Goal: Use online tool/utility: Utilize a website feature to perform a specific function

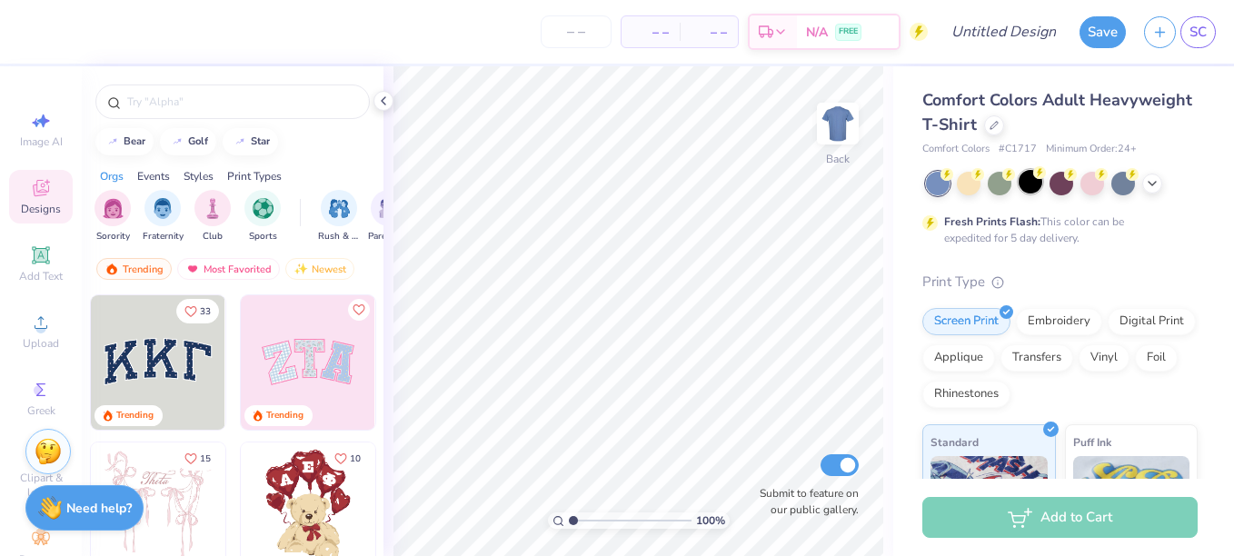
click at [1032, 176] on div at bounding box center [1031, 182] width 24 height 24
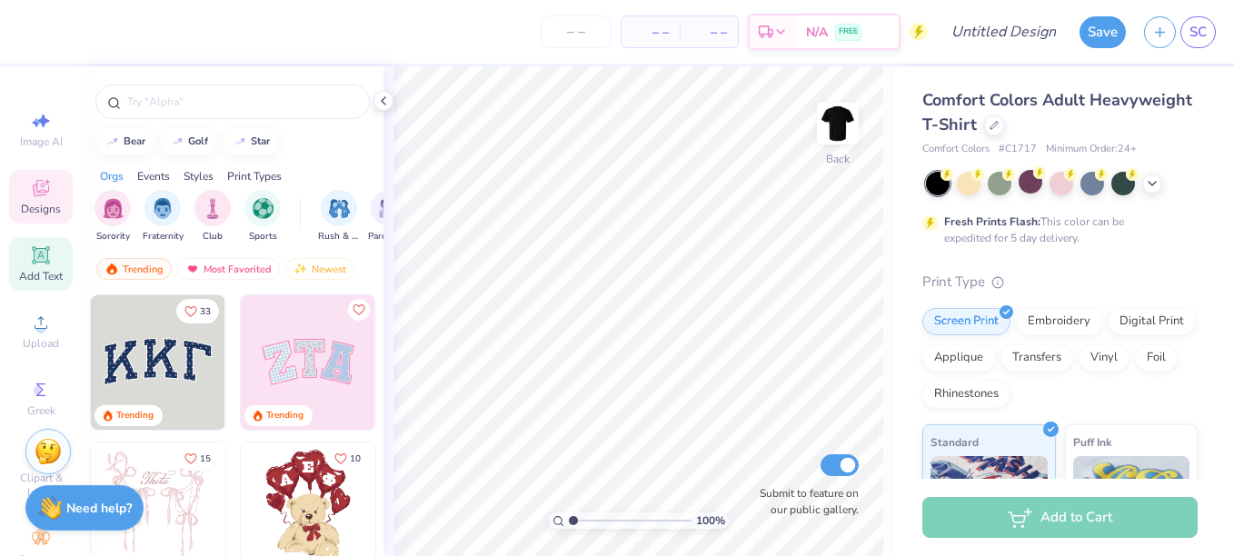
click at [44, 250] on icon at bounding box center [41, 256] width 22 height 22
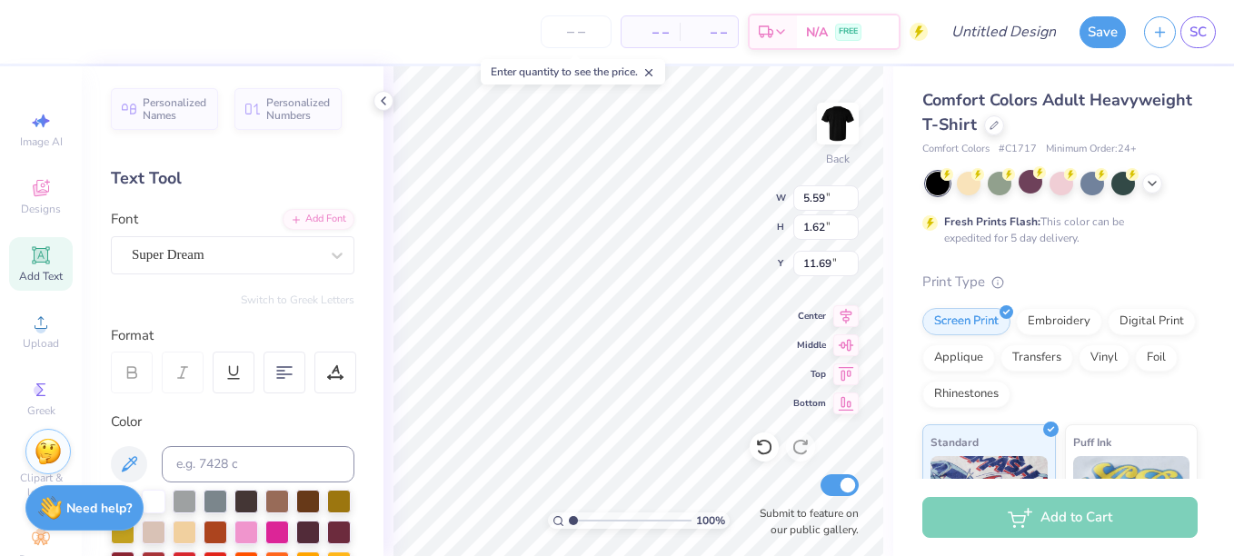
scroll to position [15, 3]
paste textarea "Acta, non verba"
type textarea "Acta, non verba"
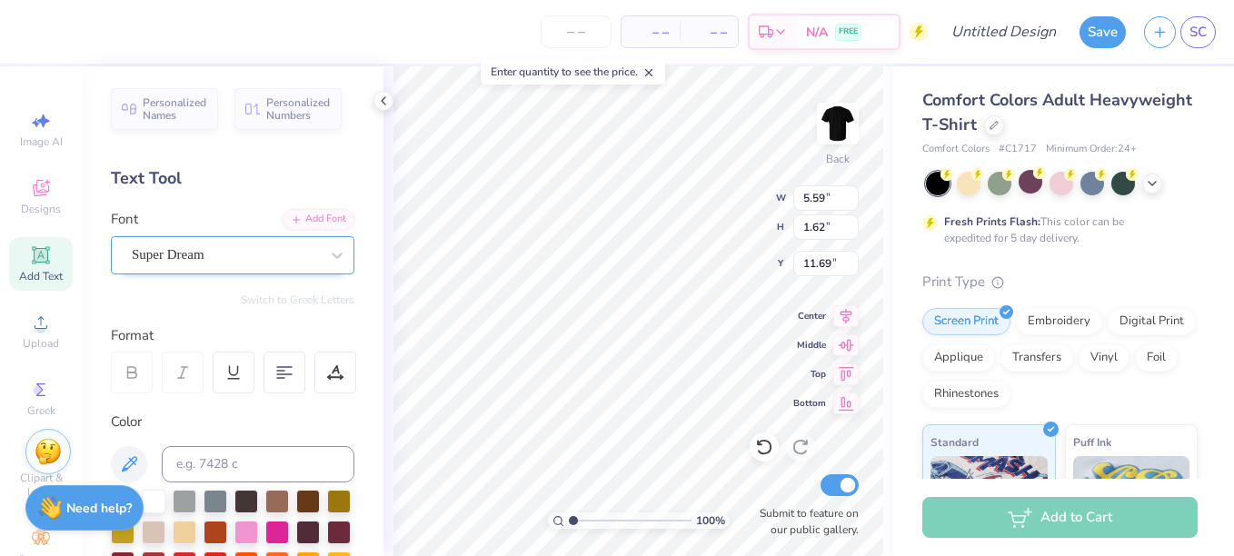
click at [231, 255] on div "Super Dream" at bounding box center [225, 255] width 191 height 28
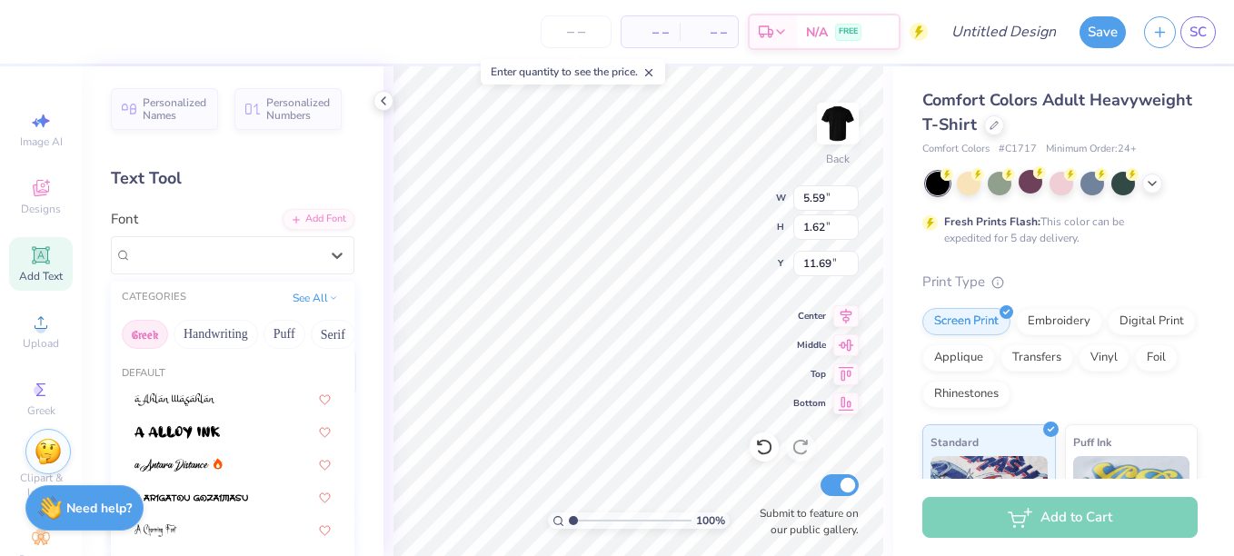
click at [149, 330] on button "Greek" at bounding box center [145, 334] width 46 height 29
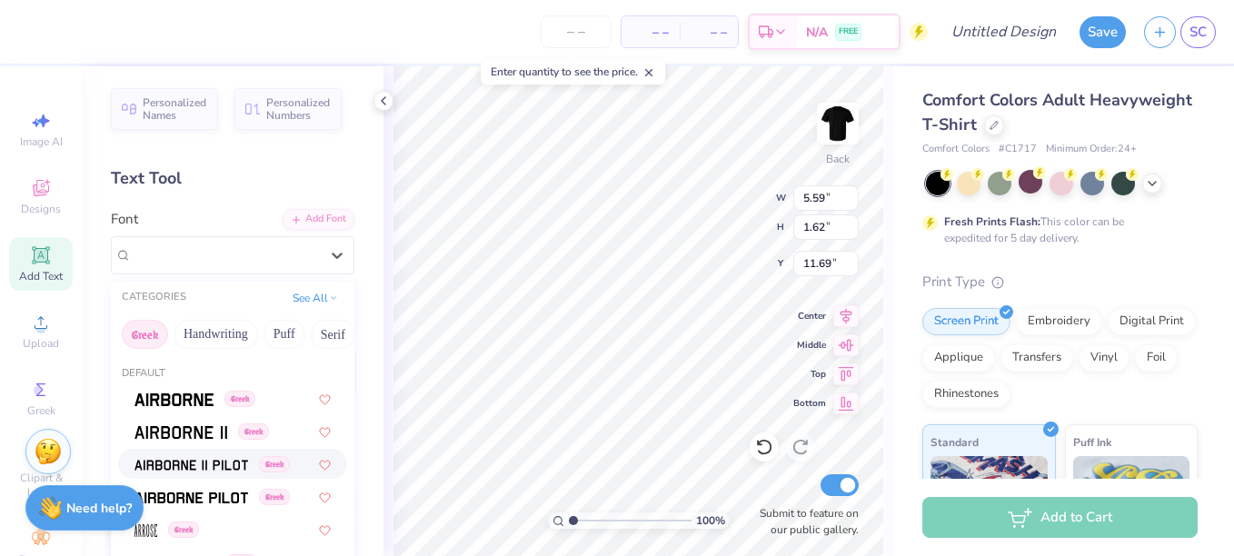
click at [199, 463] on img at bounding box center [192, 465] width 114 height 13
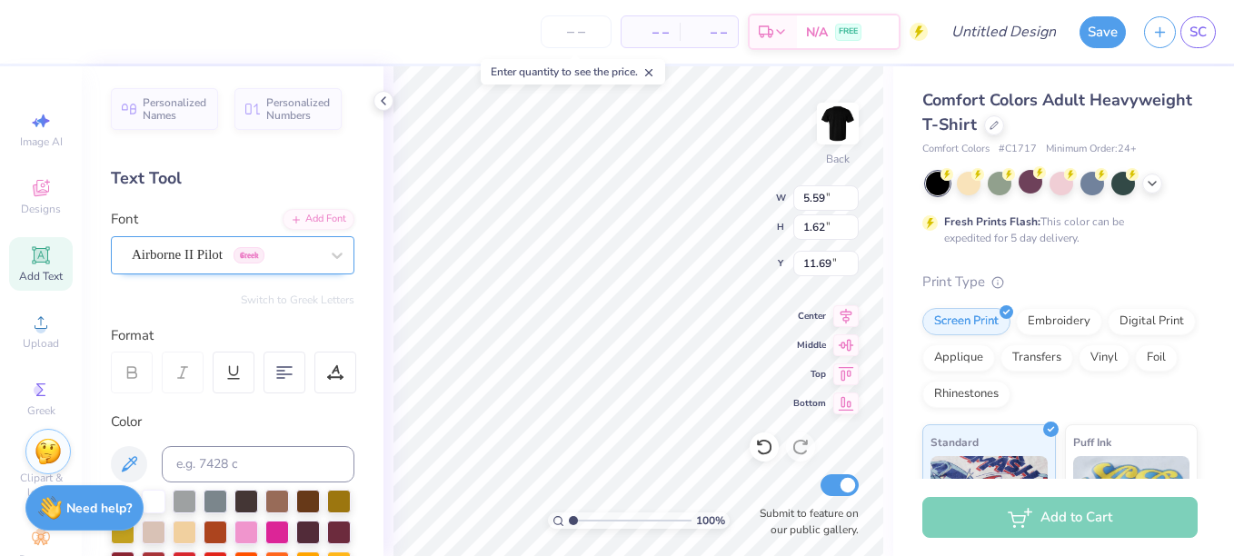
click at [168, 257] on div "Airborne II Pilot Greek" at bounding box center [225, 255] width 191 height 28
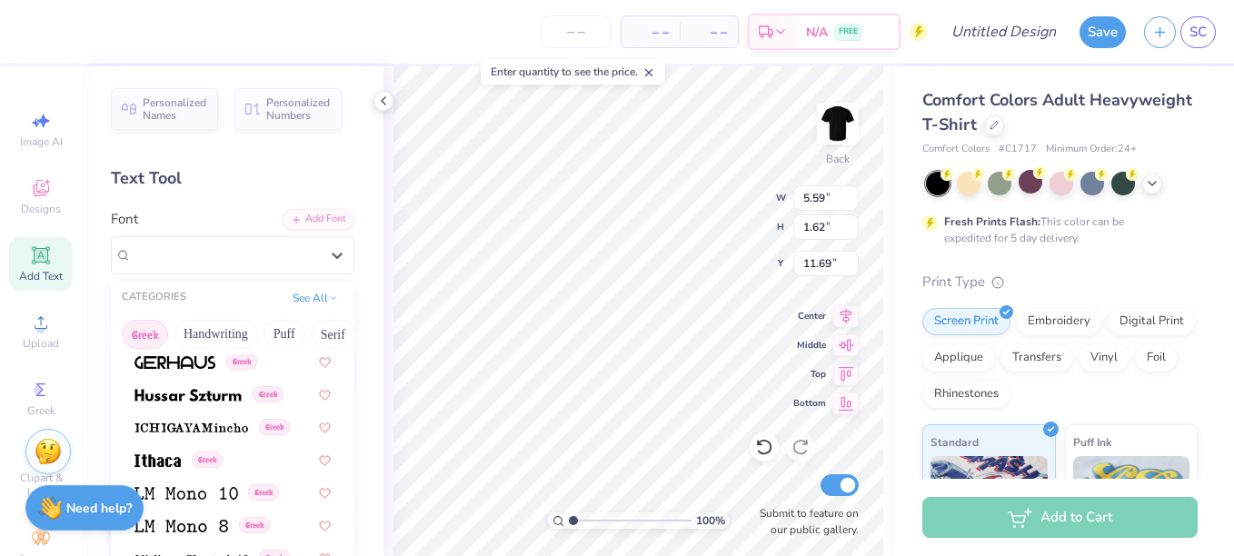
scroll to position [693, 0]
click at [219, 389] on img at bounding box center [188, 394] width 107 height 13
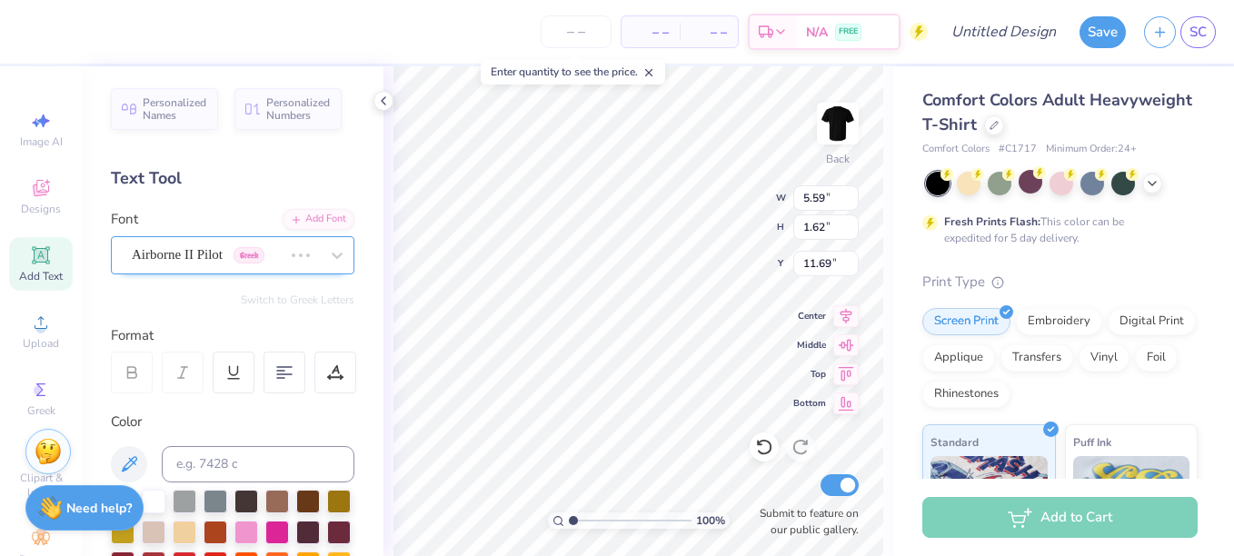
click at [210, 258] on div "Airborne II Pilot Greek" at bounding box center [207, 255] width 155 height 28
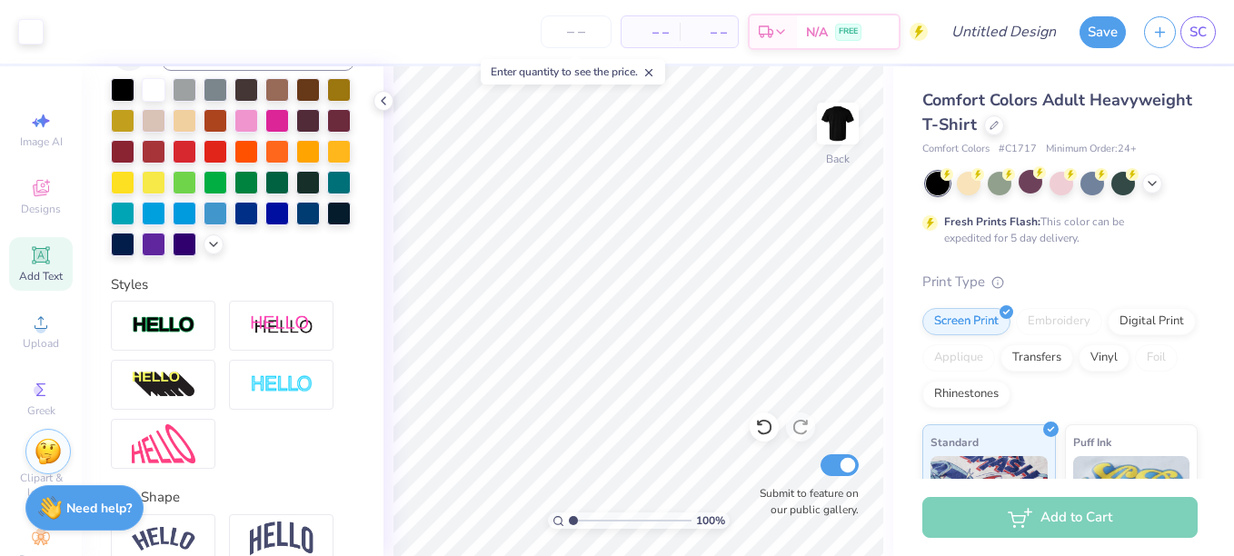
scroll to position [532, 0]
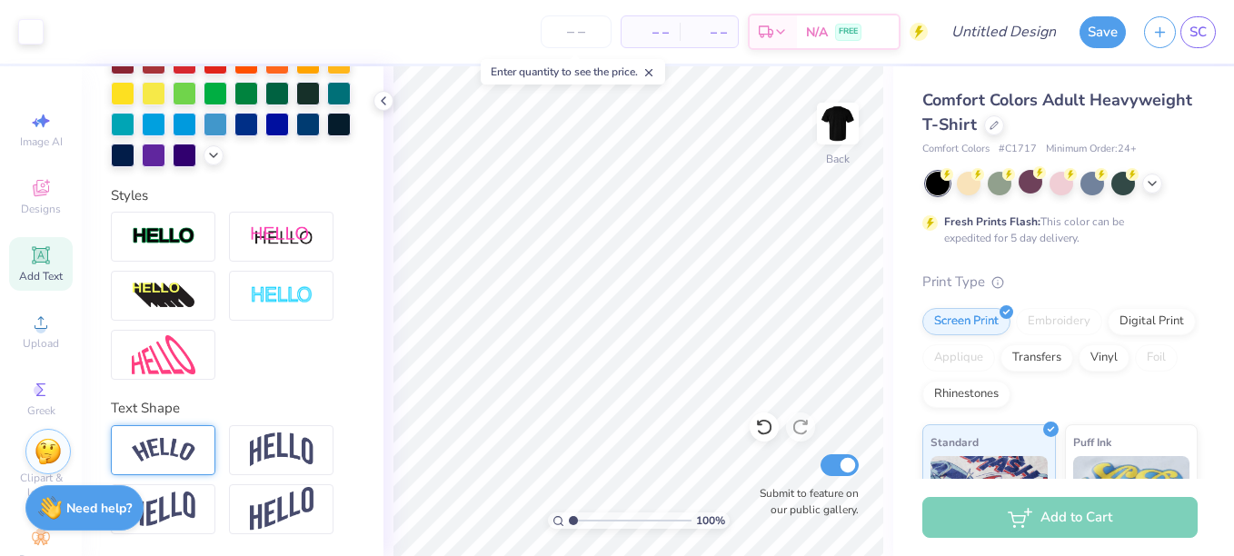
click at [162, 428] on div at bounding box center [163, 450] width 105 height 50
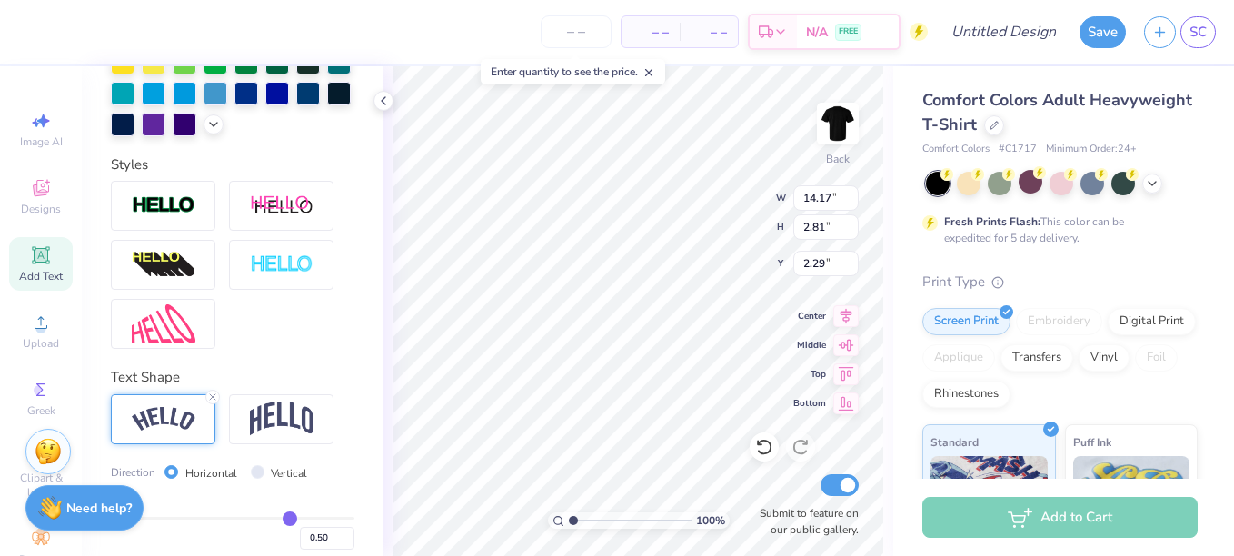
type input "2.29"
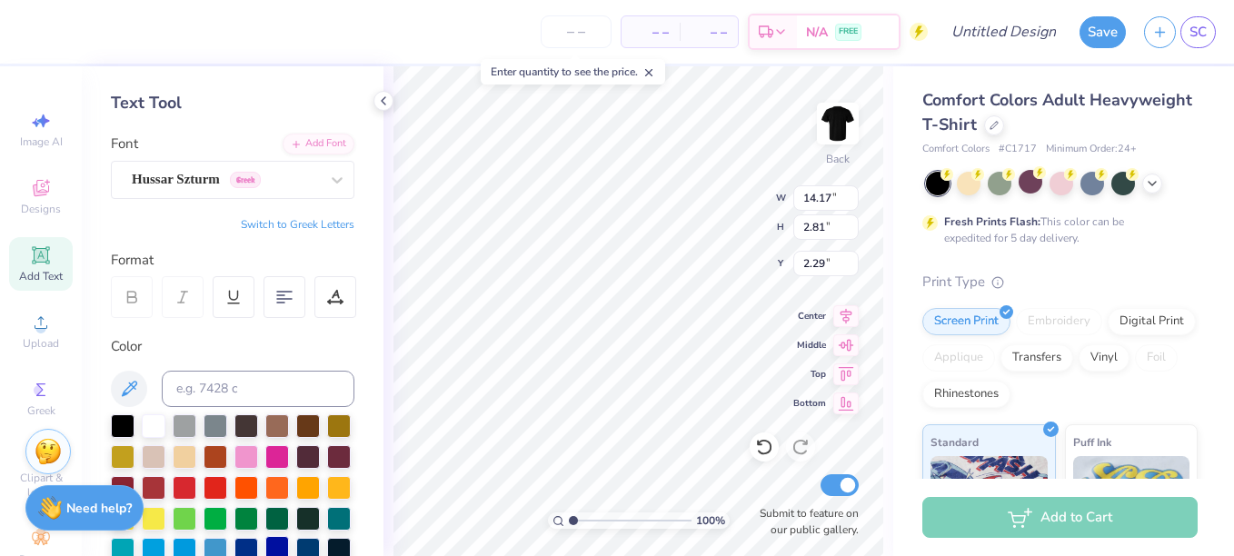
scroll to position [75, 0]
click at [47, 126] on div "Image AI" at bounding box center [41, 130] width 64 height 54
select select "4"
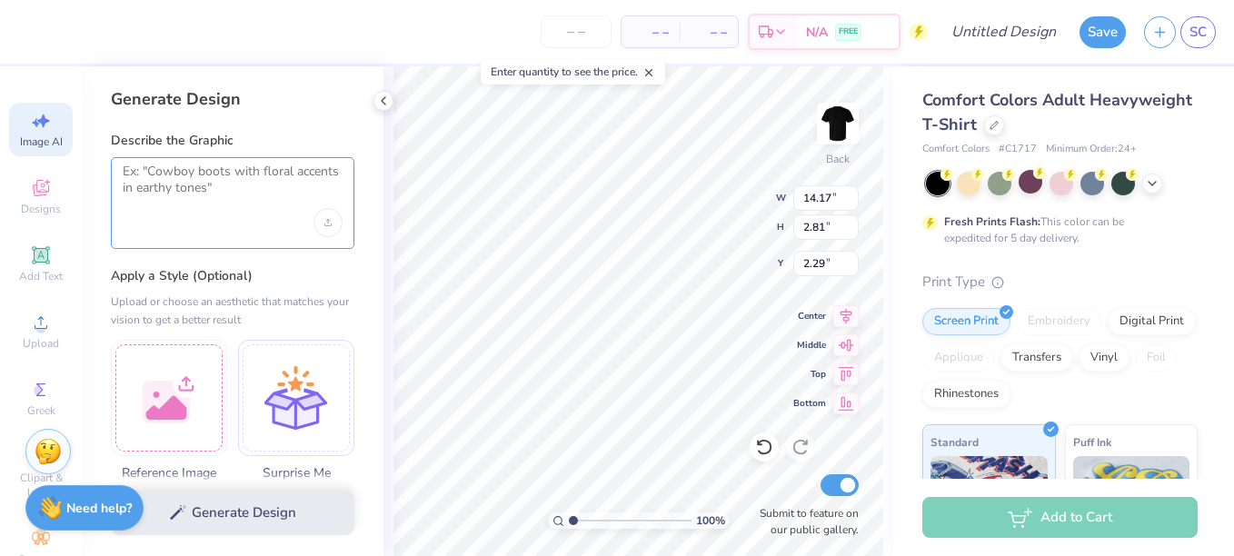
click at [190, 196] on textarea at bounding box center [233, 186] width 220 height 45
paste textarea "Acta, non verba"
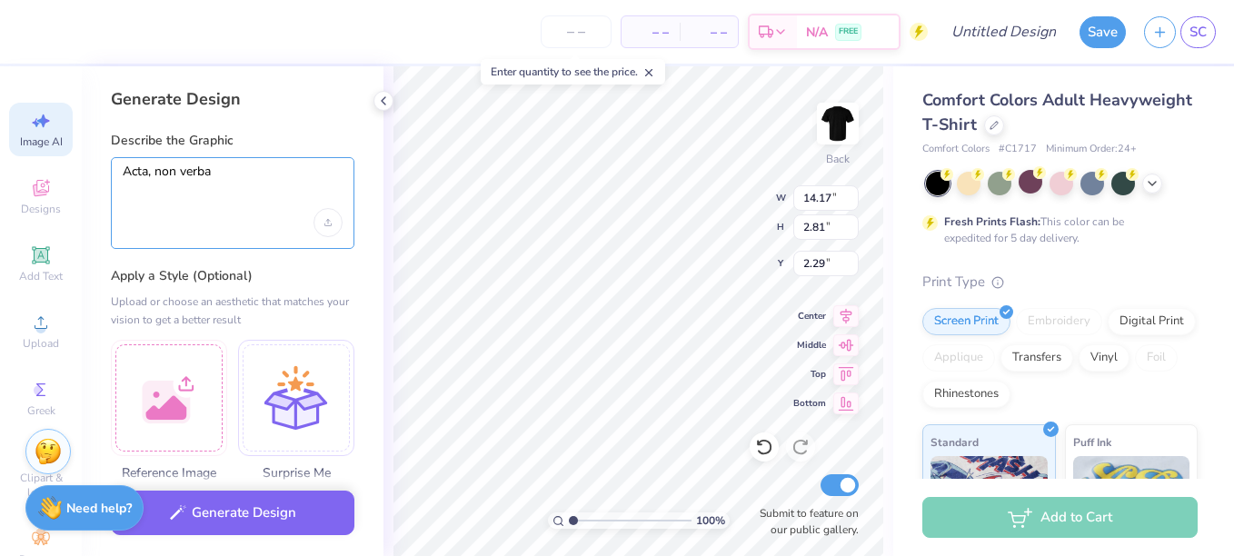
type textarea "Acta, non verba"
click at [290, 217] on div "Acta, non verba" at bounding box center [233, 203] width 244 height 92
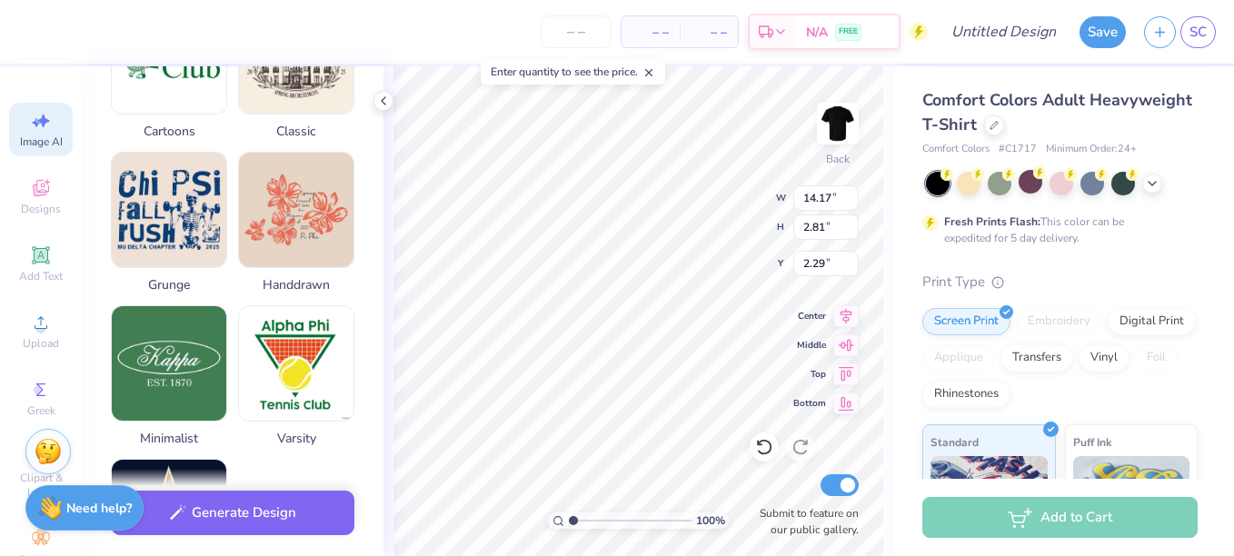
scroll to position [802, 0]
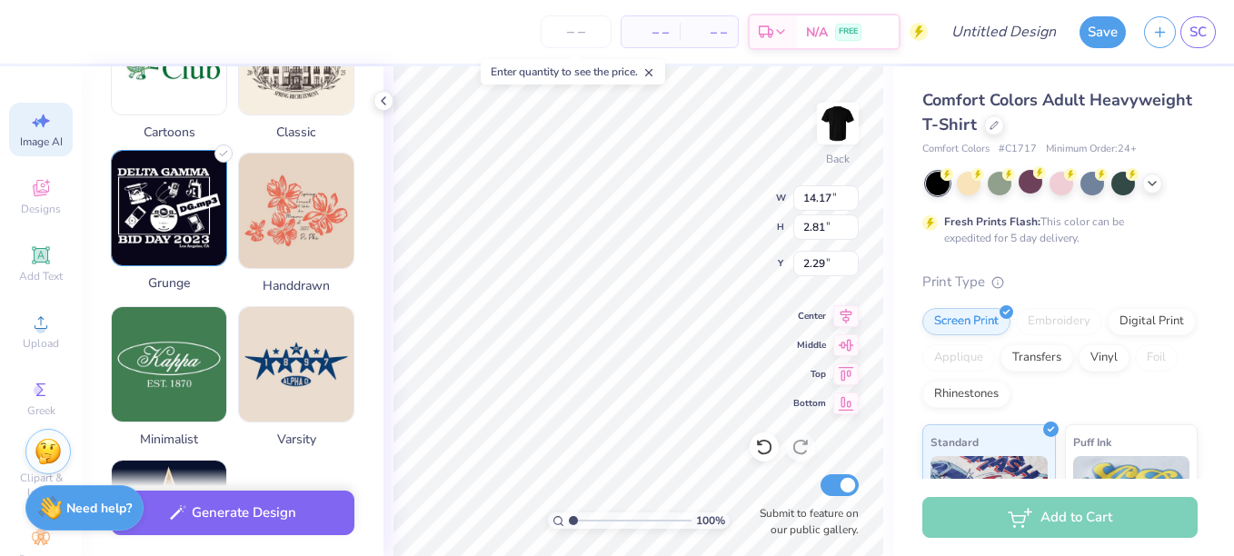
click at [205, 213] on img at bounding box center [169, 208] width 115 height 115
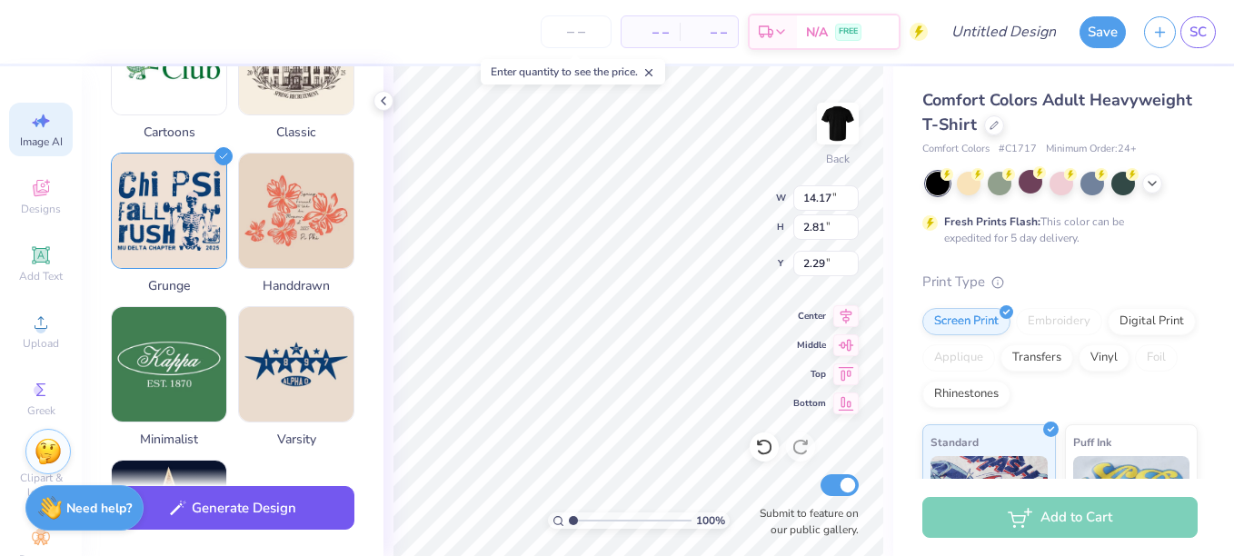
click at [254, 512] on button "Generate Design" at bounding box center [233, 508] width 244 height 45
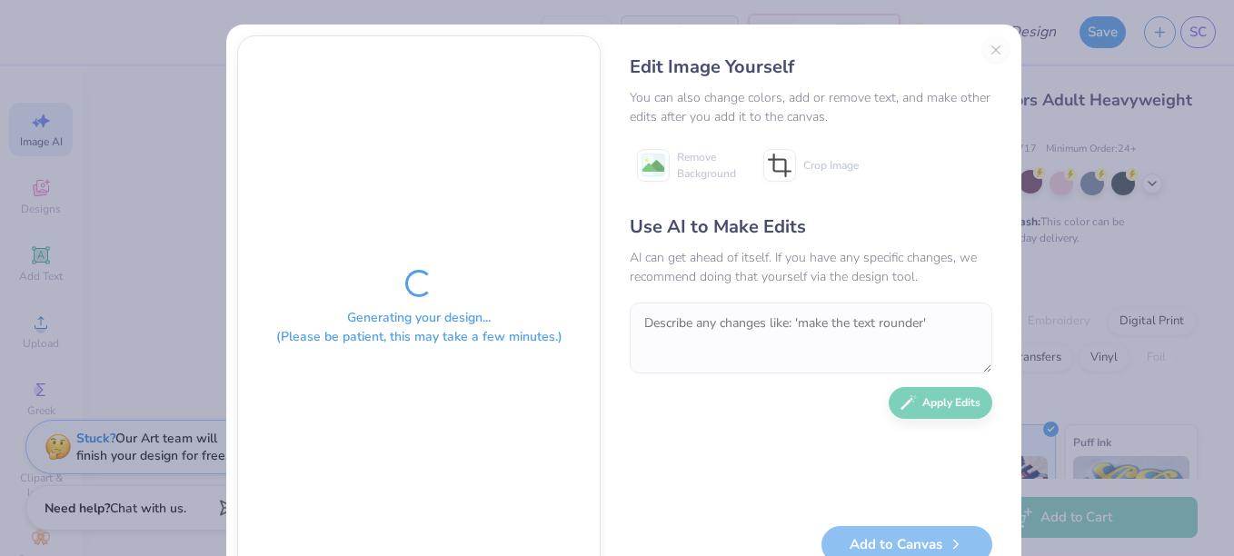
click at [326, 348] on div "Generating your design... (Please be patient, this may take a few minutes.)" at bounding box center [419, 308] width 362 height 544
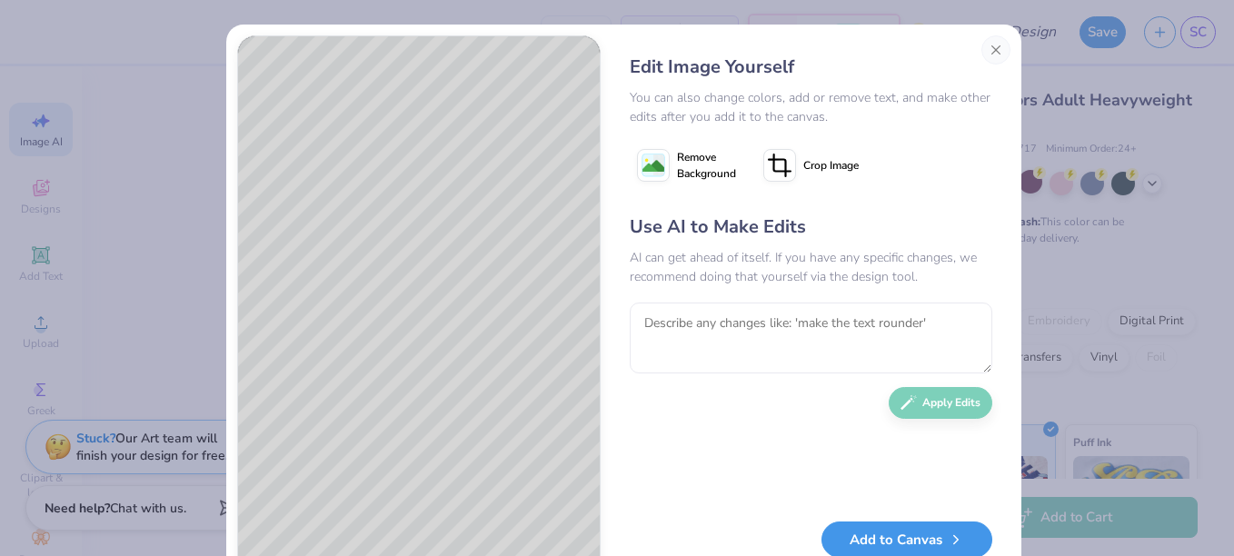
click at [894, 534] on button "Add to Canvas" at bounding box center [907, 540] width 171 height 37
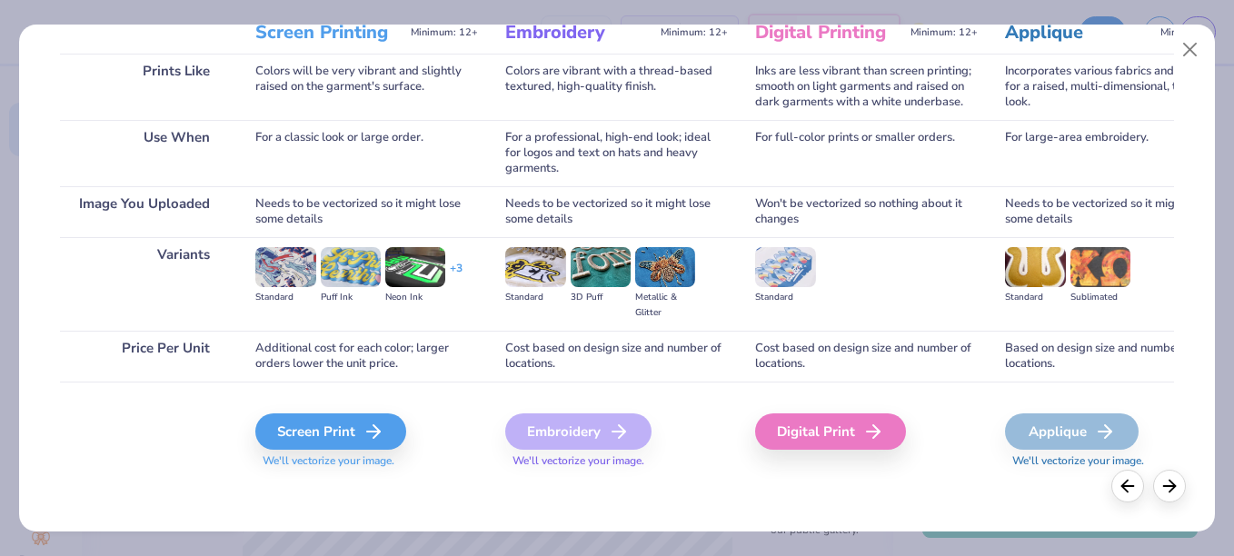
scroll to position [259, 0]
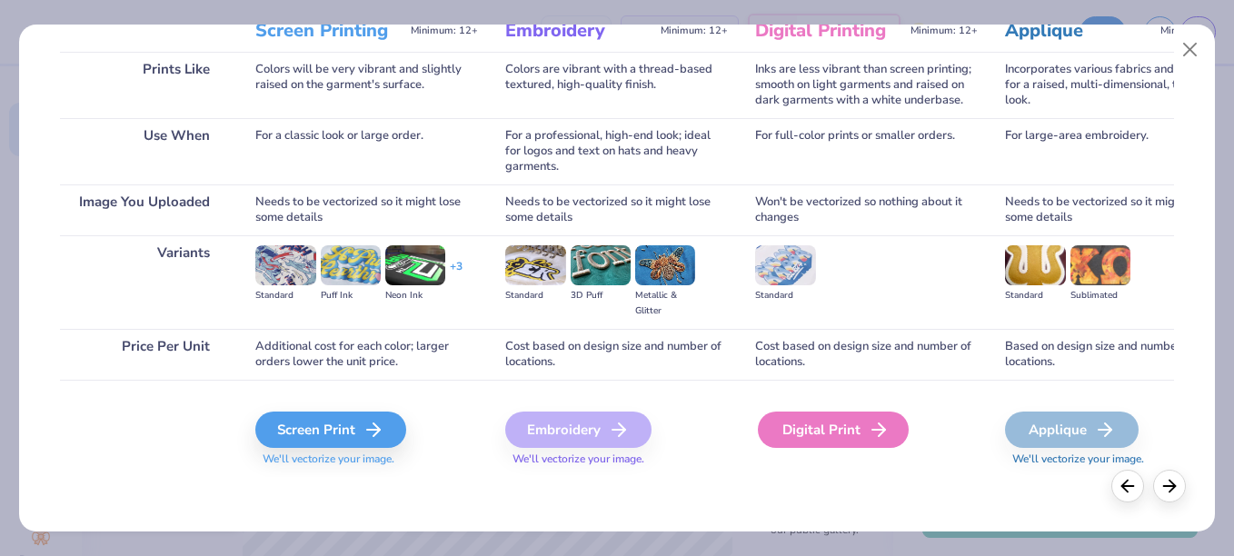
click at [819, 424] on div "Digital Print" at bounding box center [833, 430] width 151 height 36
click at [819, 417] on div "Digital Print" at bounding box center [833, 430] width 151 height 36
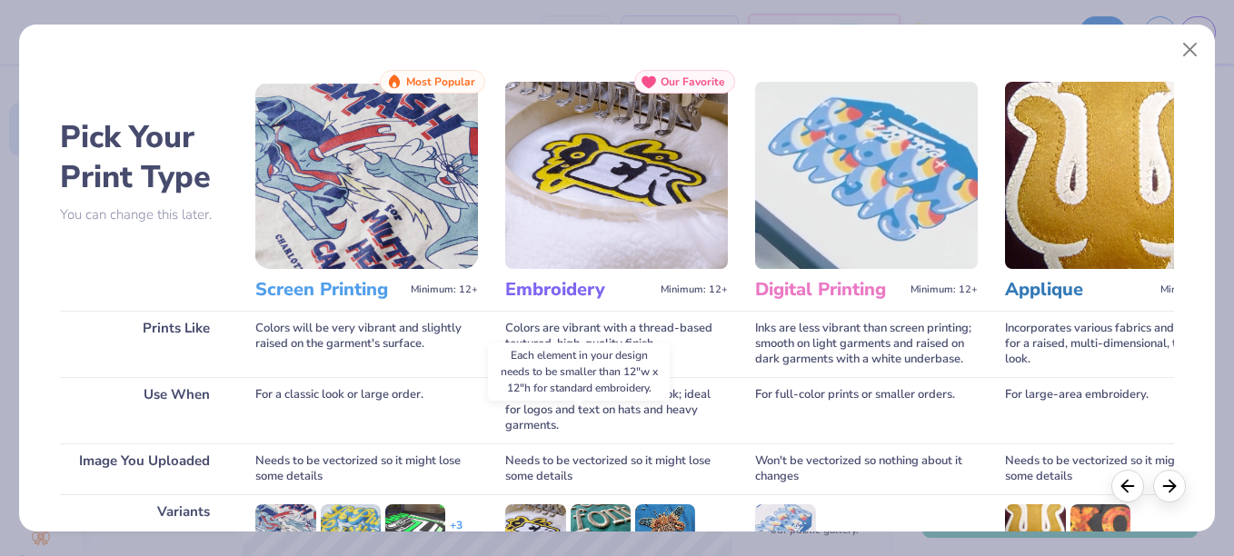
scroll to position [259, 0]
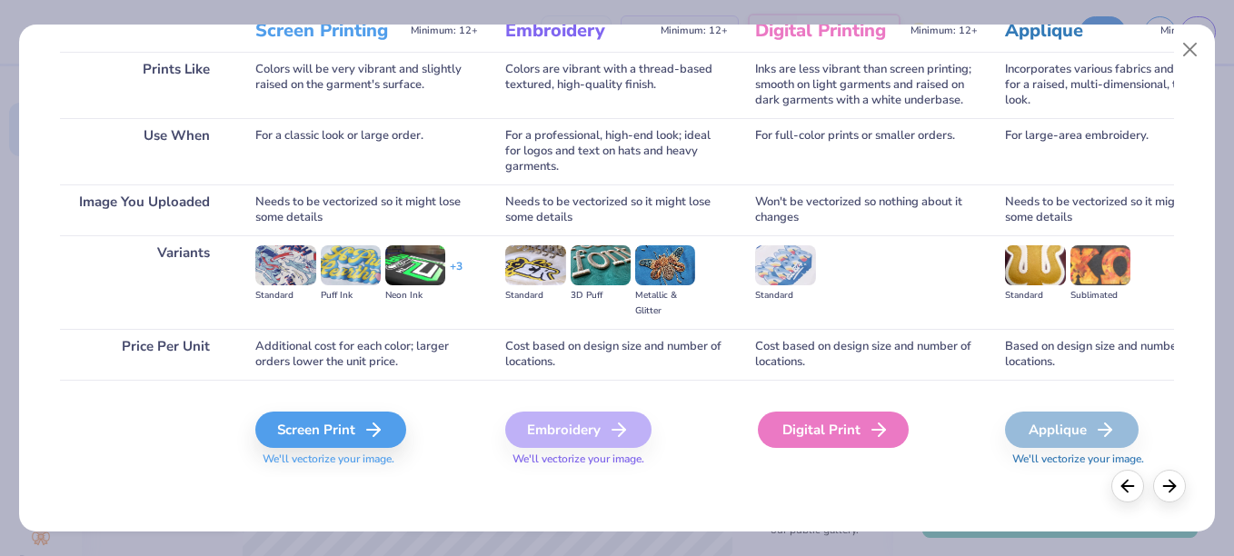
click at [770, 431] on div "Digital Print" at bounding box center [833, 430] width 151 height 36
click at [880, 434] on icon at bounding box center [879, 430] width 22 height 22
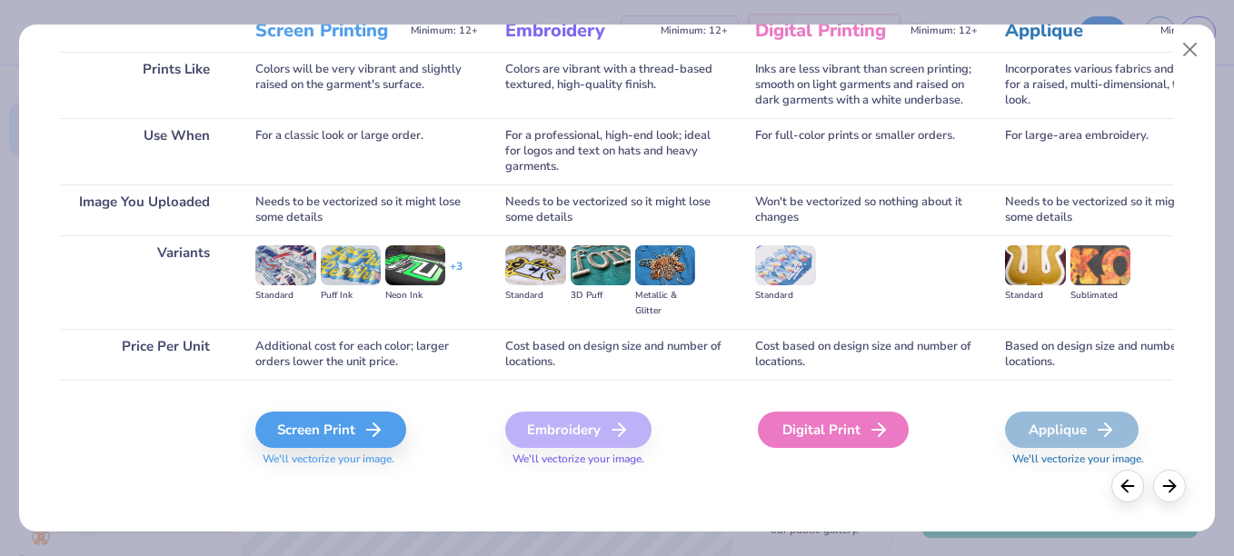
click at [880, 434] on icon at bounding box center [879, 430] width 22 height 22
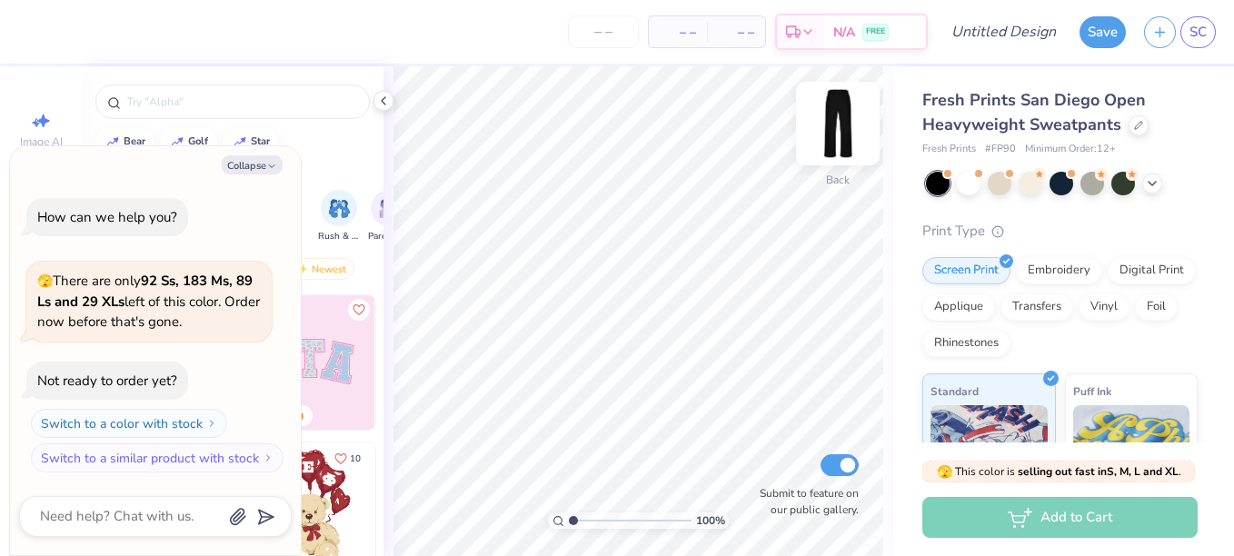
click at [835, 136] on img at bounding box center [838, 123] width 73 height 73
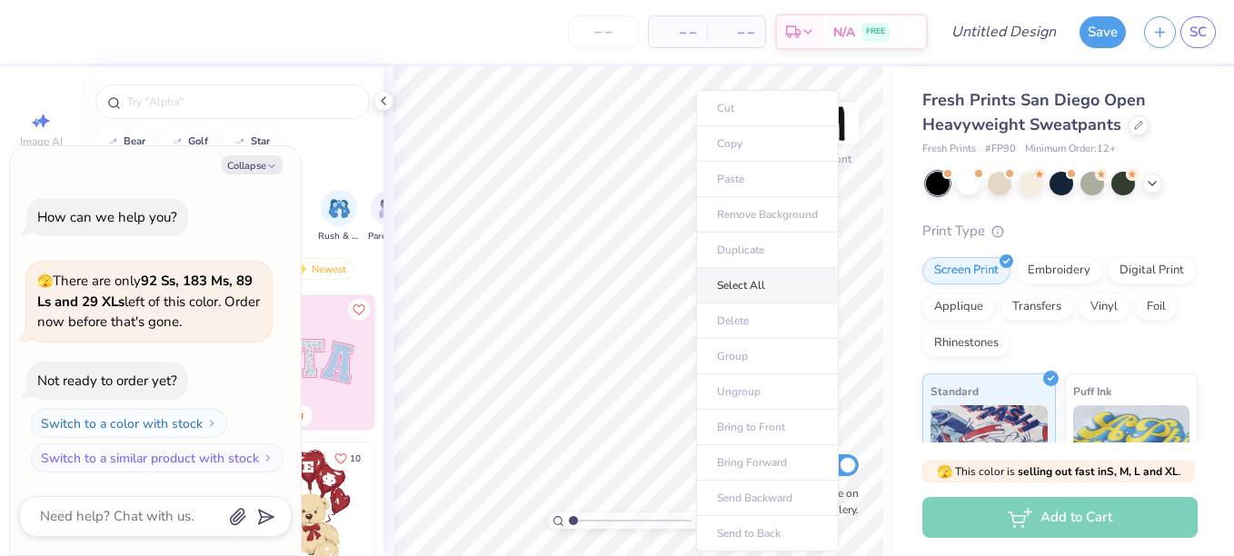
click at [742, 279] on li "Select All" at bounding box center [767, 285] width 143 height 35
click at [29, 135] on span "Image AI" at bounding box center [41, 142] width 43 height 15
type textarea "x"
select select "4"
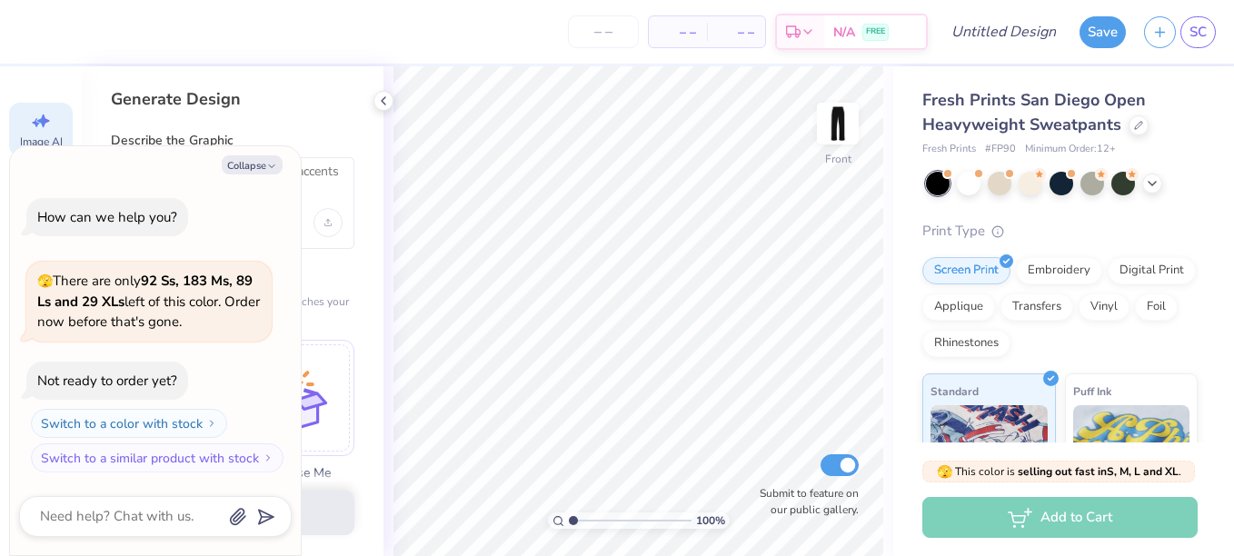
click at [313, 155] on div "Describe the Graphic" at bounding box center [233, 190] width 244 height 117
click at [247, 162] on button "Collapse" at bounding box center [252, 164] width 61 height 19
type textarea "x"
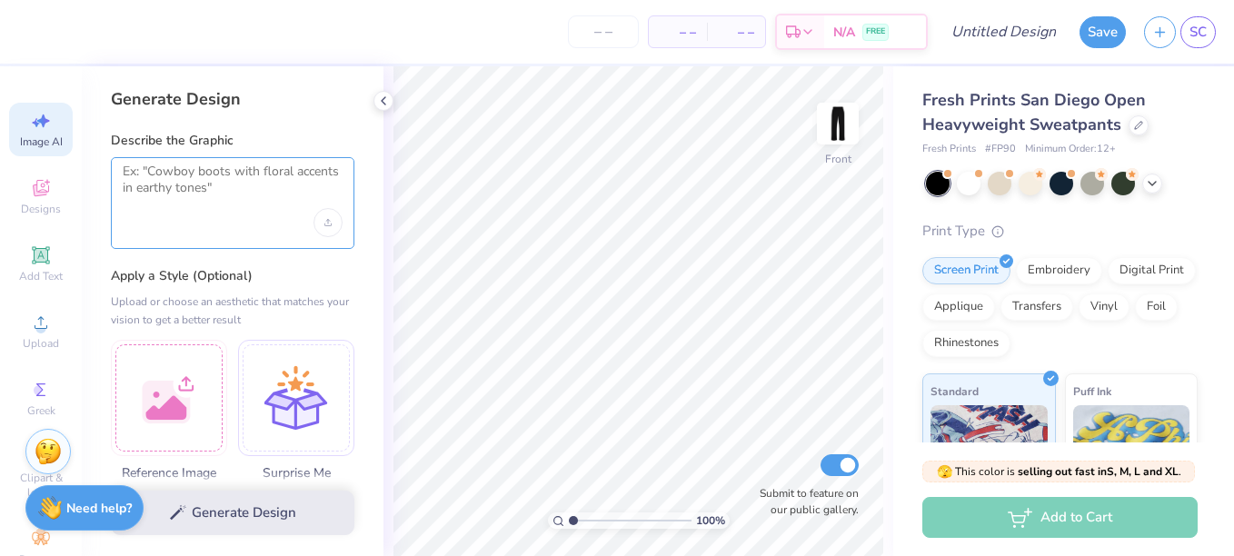
click at [245, 181] on textarea at bounding box center [233, 186] width 220 height 45
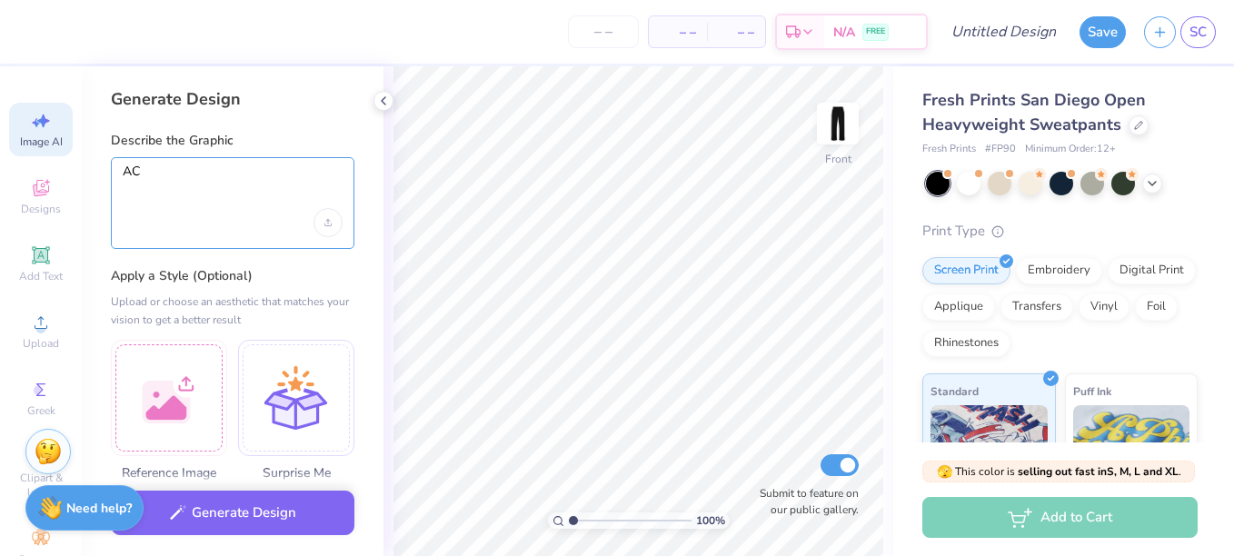
type textarea "A"
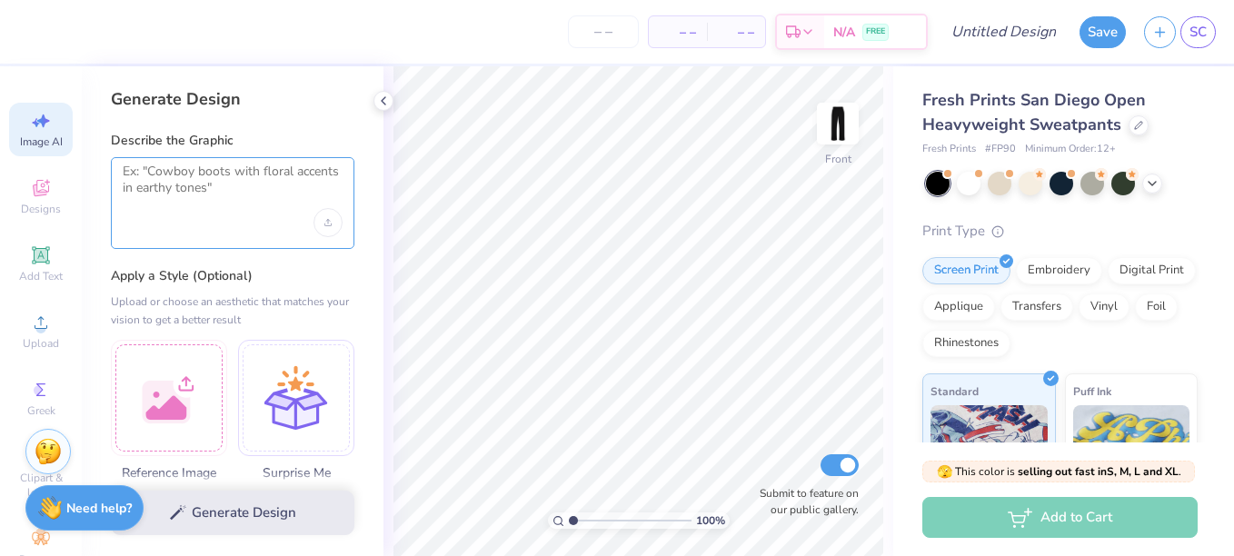
paste textarea "Acta, non verba"
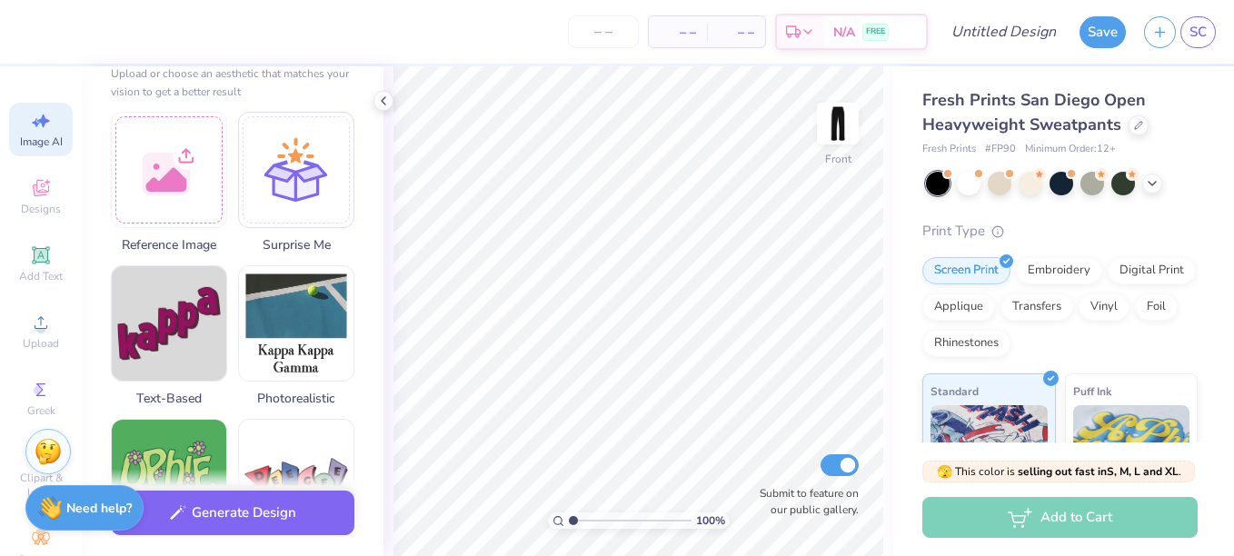
scroll to position [229, 0]
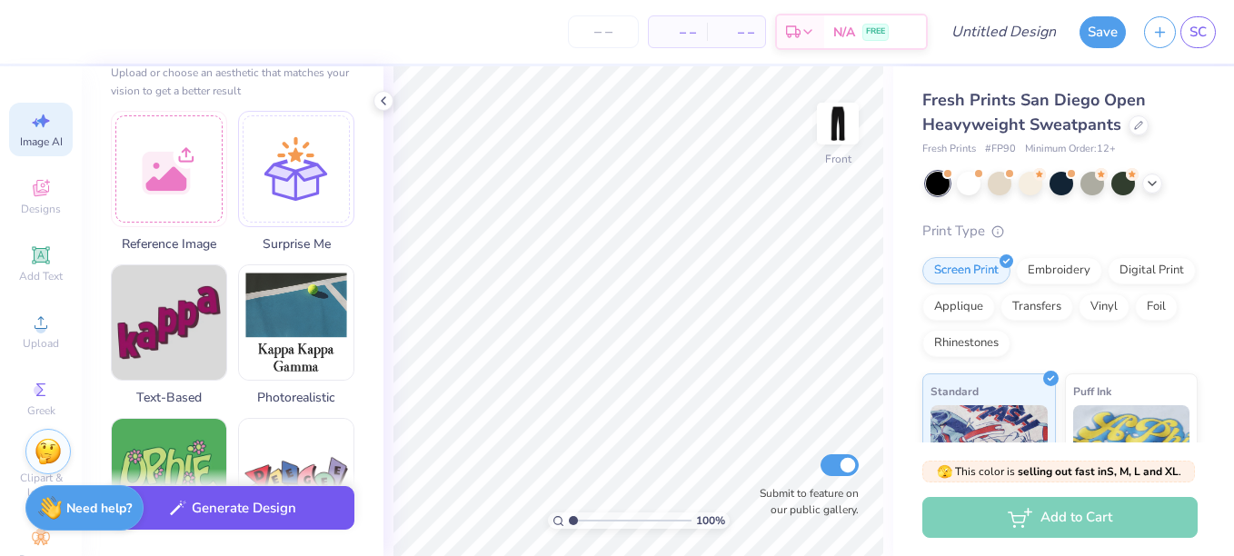
type textarea "Acta, non verba GRUNGE STREET WEAR ANGEL"
click at [256, 501] on button "Generate Design" at bounding box center [233, 508] width 244 height 45
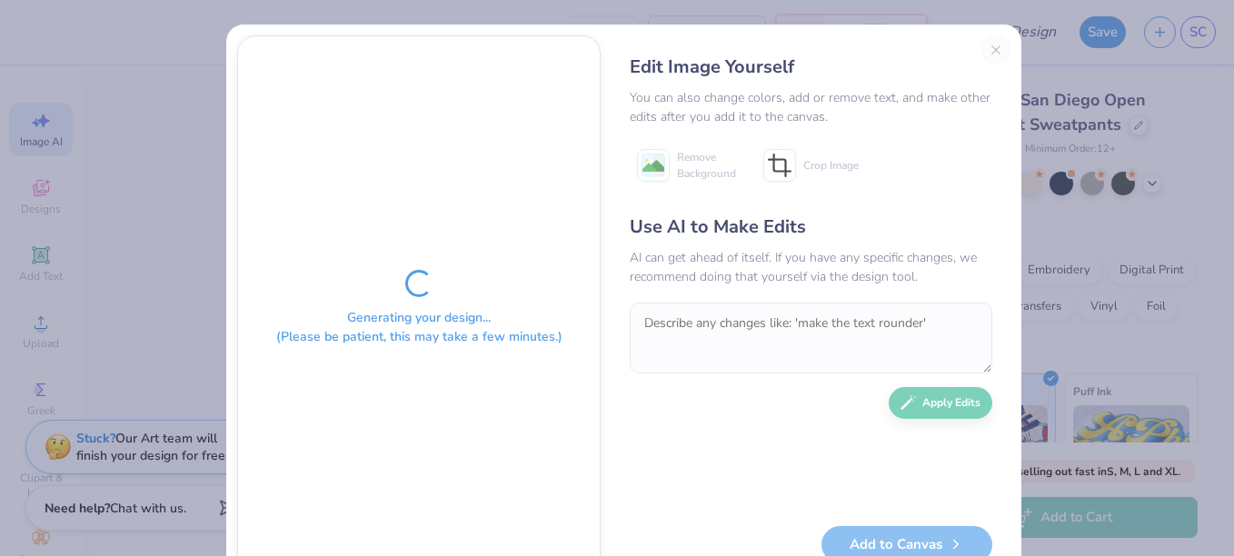
click at [343, 464] on div "Generating your design... (Please be patient, this may take a few minutes.)" at bounding box center [419, 308] width 362 height 544
drag, startPoint x: 343, startPoint y: 464, endPoint x: 455, endPoint y: 448, distance: 113.8
click at [455, 448] on div "Generating your design... (Please be patient, this may take a few minutes.)" at bounding box center [419, 308] width 362 height 544
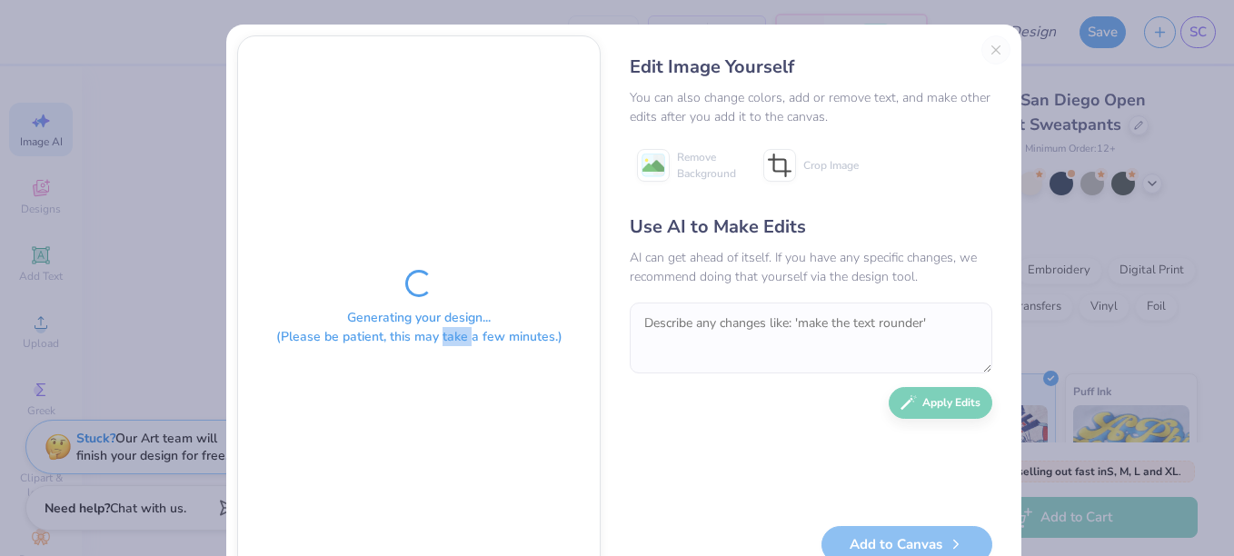
click at [455, 448] on div "Generating your design... (Please be patient, this may take a few minutes.)" at bounding box center [419, 308] width 362 height 544
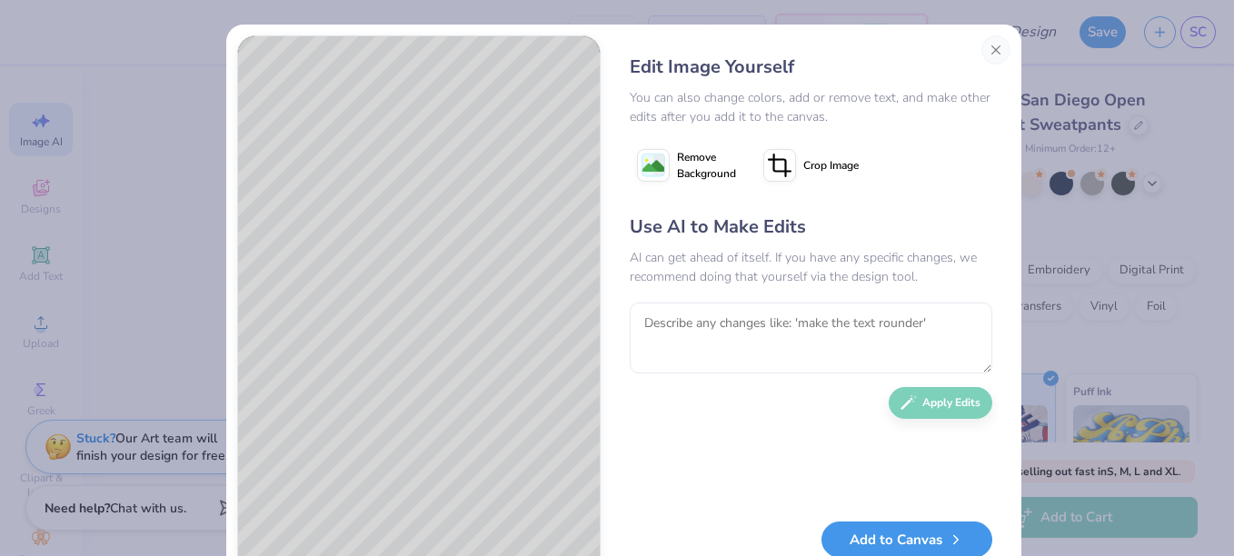
click at [876, 534] on button "Add to Canvas" at bounding box center [907, 540] width 171 height 37
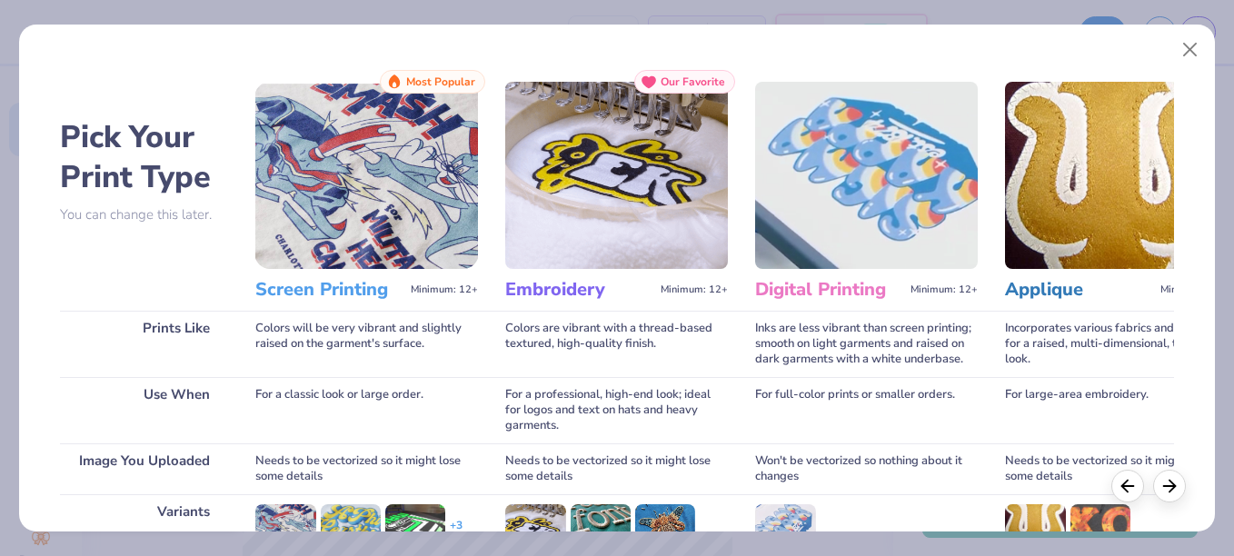
scroll to position [259, 0]
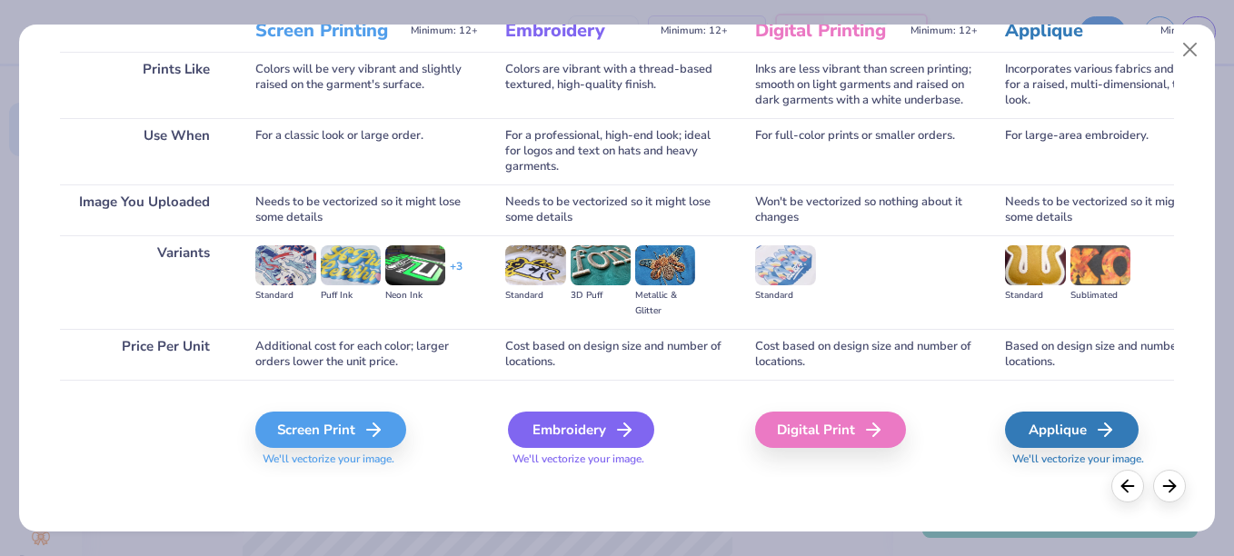
click at [592, 420] on div "Embroidery" at bounding box center [581, 430] width 146 height 36
click at [597, 429] on div "Embroidery" at bounding box center [581, 430] width 146 height 36
